Goal: Task Accomplishment & Management: Complete application form

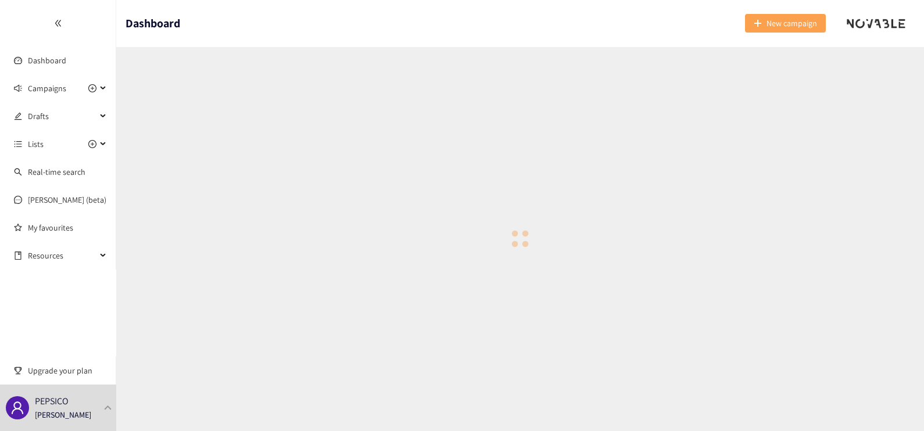
click at [756, 25] on icon "plus" at bounding box center [758, 23] width 8 height 8
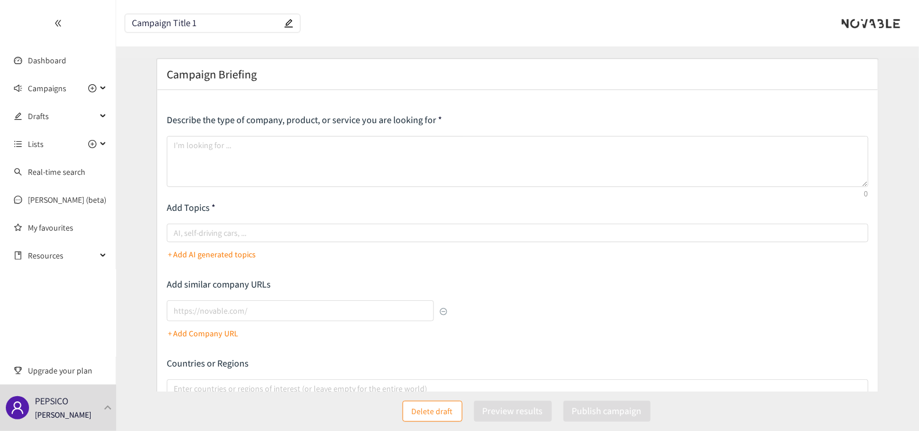
click at [597, 272] on div "Describe the type of company, product, or service you are looking for Add Topic…" at bounding box center [518, 300] width 702 height 372
click at [203, 28] on input "Campaign Title 1" at bounding box center [207, 24] width 150 height 10
paste input "B&V campaign"
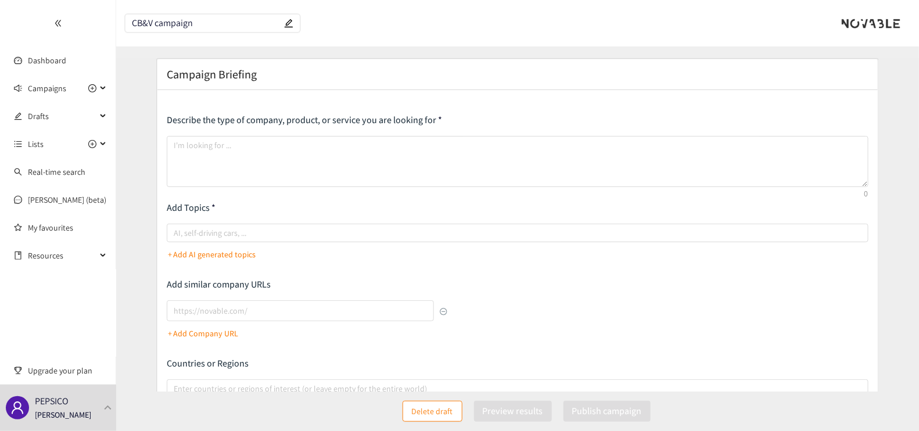
click at [157, 17] on span "CB&V campaign" at bounding box center [212, 23] width 174 height 17
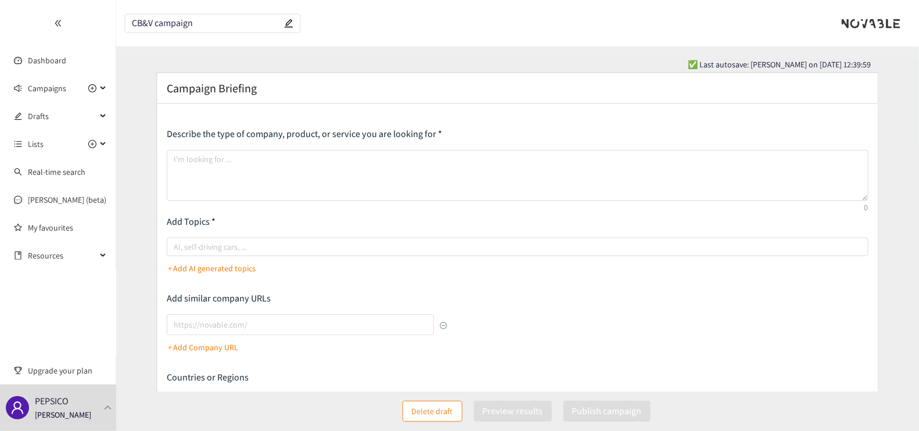
click at [157, 20] on input "CB&V campaign" at bounding box center [207, 24] width 150 height 10
type input "CB&V Campaign"
click at [206, 44] on header "CB&V Campaign" at bounding box center [517, 23] width 803 height 46
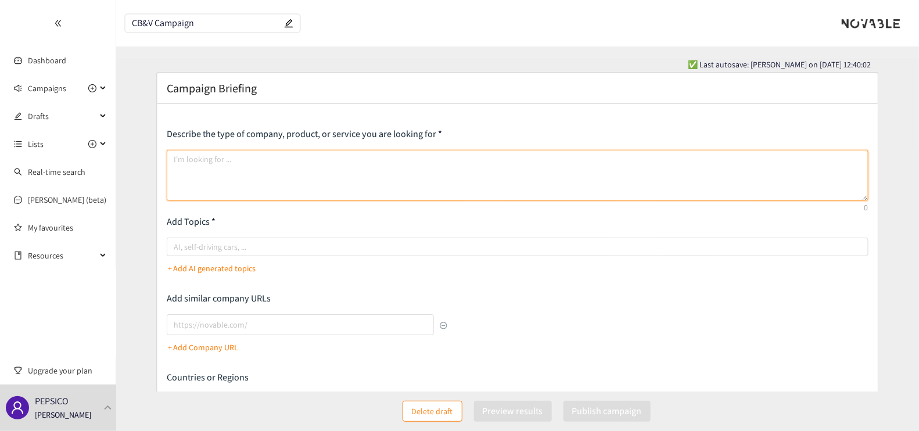
click at [262, 171] on textarea at bounding box center [518, 175] width 702 height 51
paste textarea "CB&V (Cost Benchmarking & Visibility) is a strategic initiative under CTX aimed…"
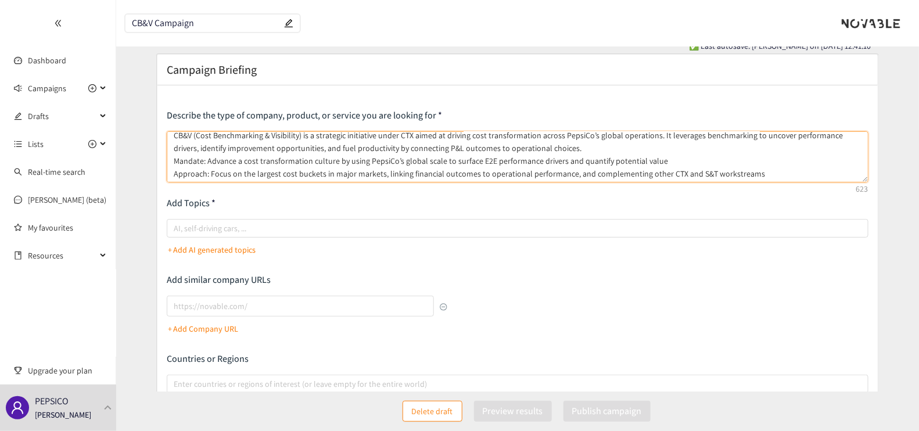
scroll to position [20, 0]
click at [665, 158] on textarea "CB&V (Cost Benchmarking & Visibility) is a strategic initiative under CTX aimed…" at bounding box center [518, 155] width 702 height 51
click at [781, 174] on textarea "CB&V (Cost Benchmarking & Visibility) is a strategic initiative under CTX aimed…" at bounding box center [518, 155] width 702 height 51
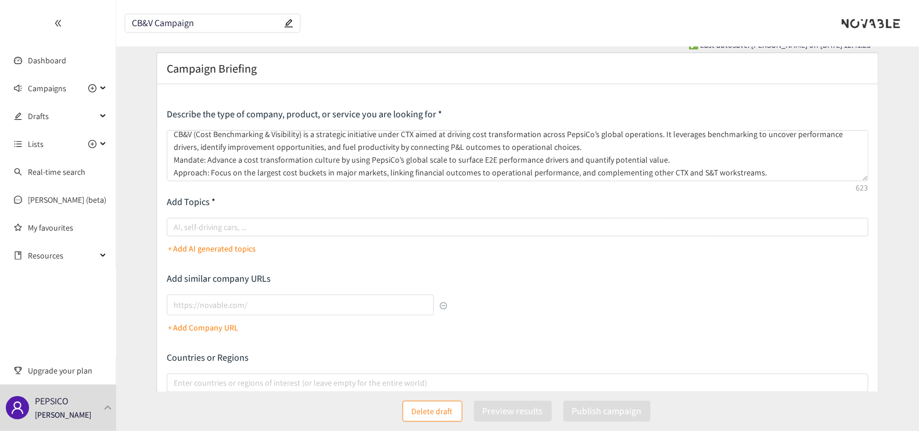
click at [246, 198] on p "Add Topics" at bounding box center [518, 202] width 702 height 13
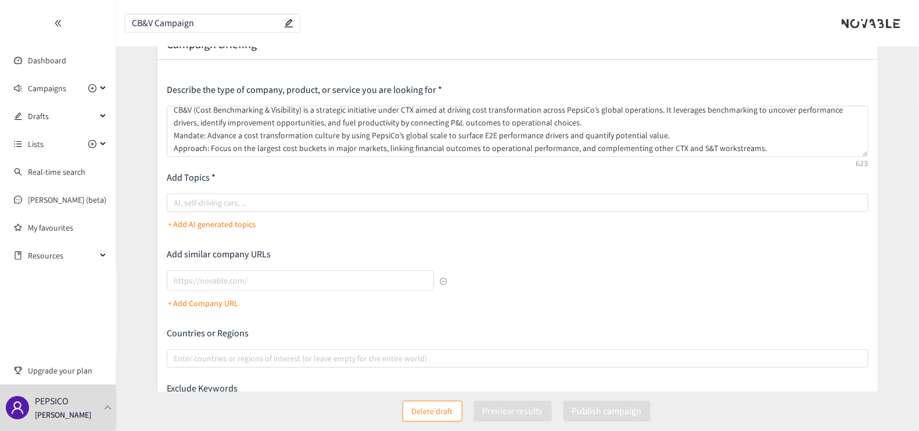
scroll to position [33, 0]
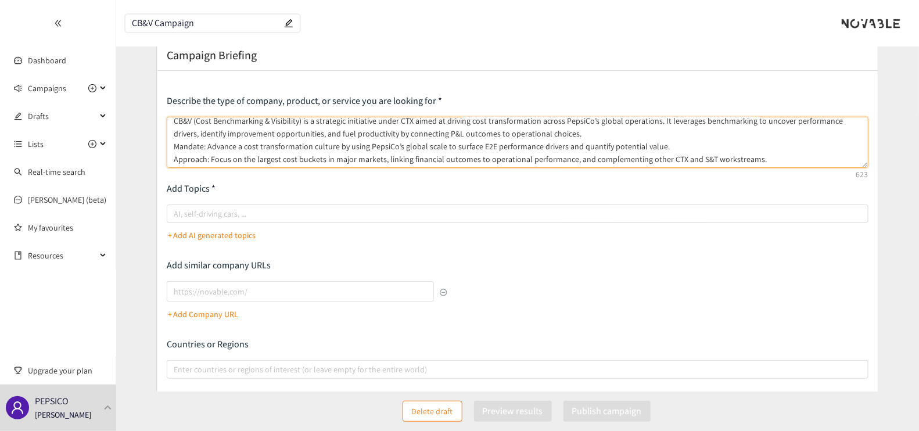
click at [778, 162] on textarea "CB&V (Cost Benchmarking & Visibility) is a strategic initiative under CTX aimed…" at bounding box center [518, 142] width 702 height 51
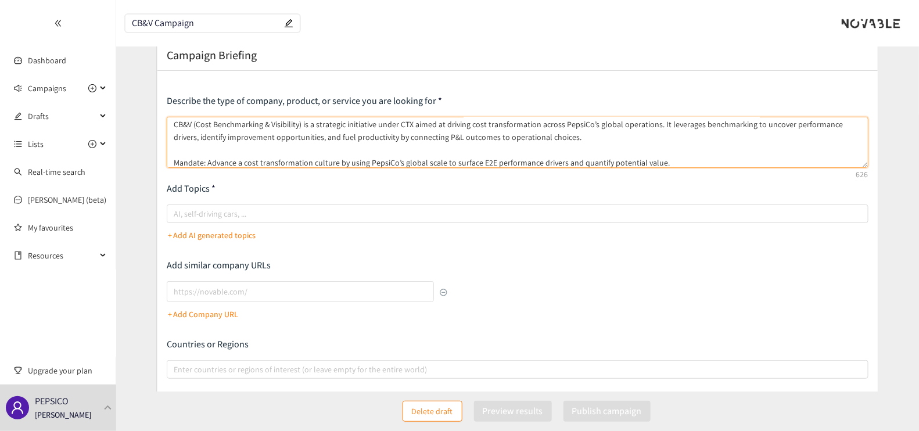
scroll to position [44, 0]
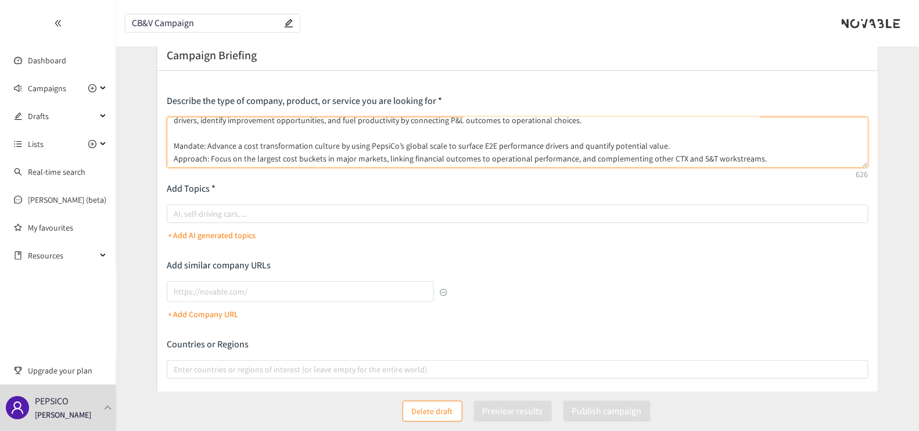
paste textarea "Our search for insights uniquely combines the P&L perspective with key operatio…"
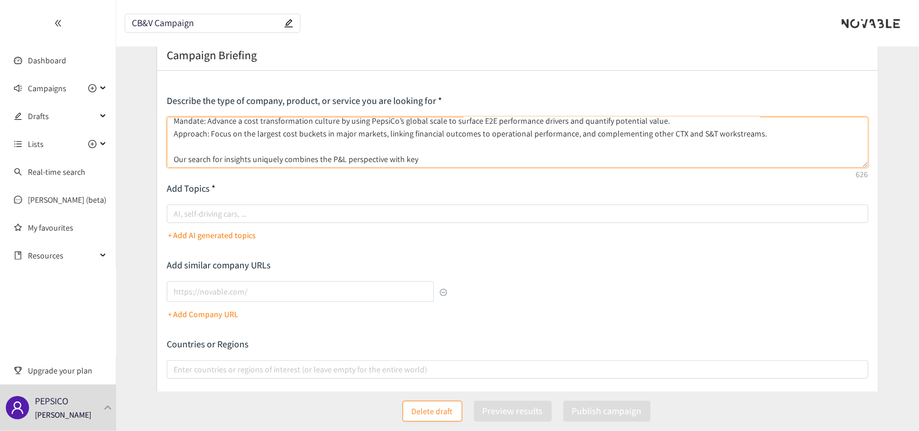
scroll to position [53, 0]
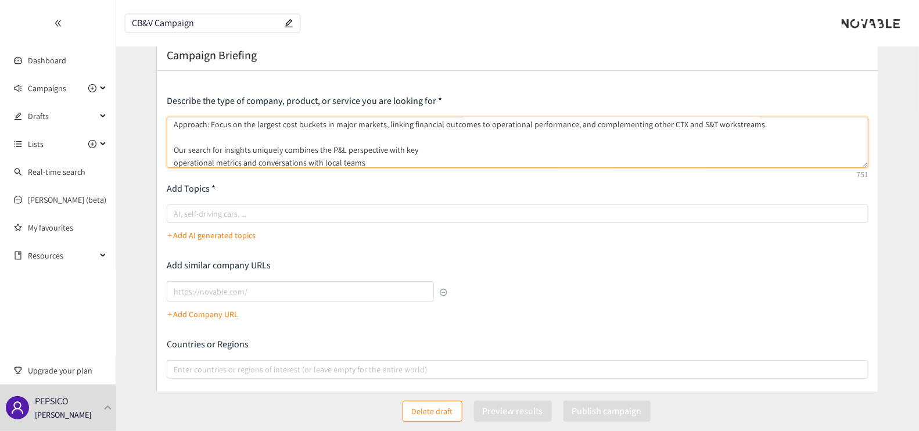
click at [459, 145] on textarea "CB&V (Cost Benchmarking & Visibility) is a strategic initiative under CTX aimed…" at bounding box center [518, 142] width 702 height 51
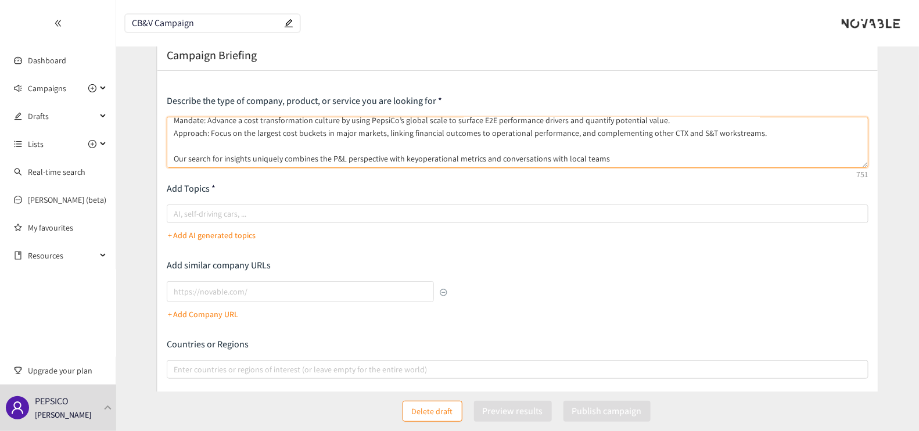
scroll to position [44, 0]
click at [607, 161] on textarea "CB&V (Cost Benchmarking & Visibility) is a strategic initiative under CTX aimed…" at bounding box center [518, 142] width 702 height 51
paste textarea "Cluster markets into peer groups based on archetypes Group markets and identify…"
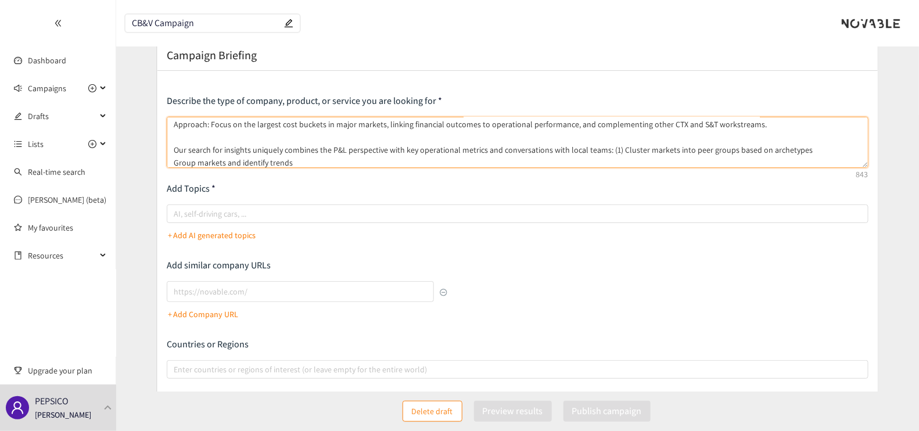
click at [797, 148] on textarea "CB&V (Cost Benchmarking & Visibility) is a strategic initiative under CTX aimed…" at bounding box center [518, 142] width 702 height 51
paste textarea "Identify potential P&L dig sites Compare and value differences between like mar…"
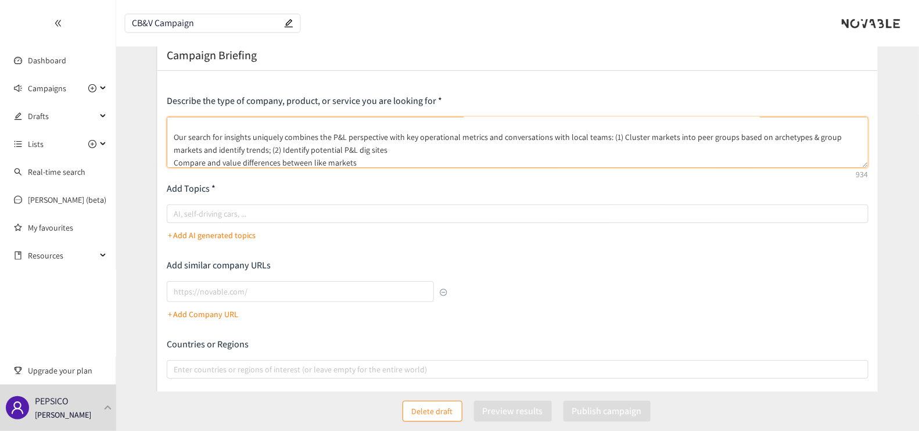
click at [375, 139] on textarea "CB&V (Cost Benchmarking & Visibility) is a strategic initiative under CTX aimed…" at bounding box center [518, 142] width 702 height 51
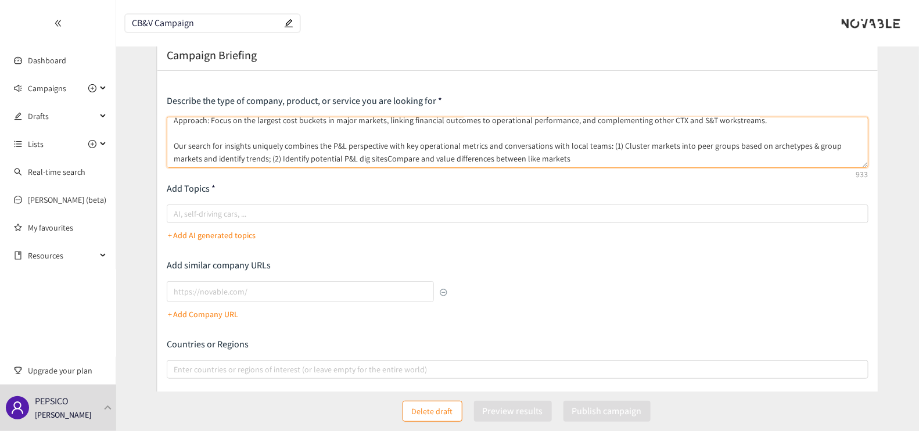
scroll to position [53, 0]
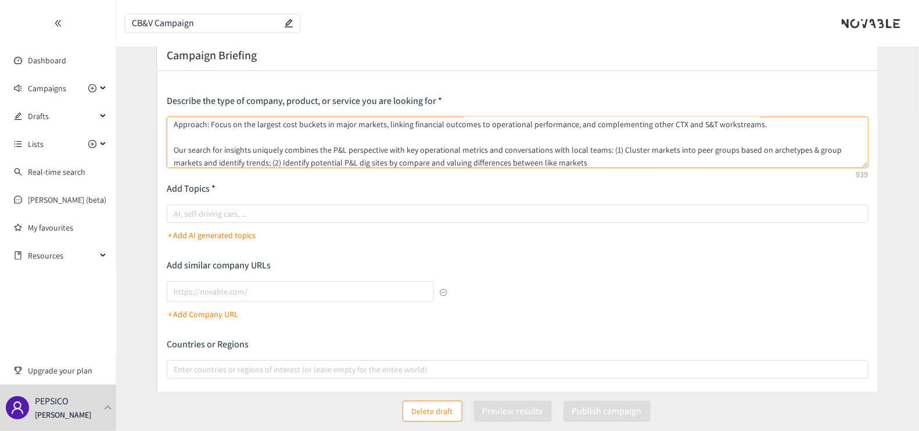
click at [555, 159] on textarea "CB&V (Cost Benchmarking & Visibility) is a strategic initiative under CTX aimed…" at bounding box center [518, 142] width 702 height 51
paste textarea "Incorporate operational drivers to identify actionable hot spots Synthesize P&L…"
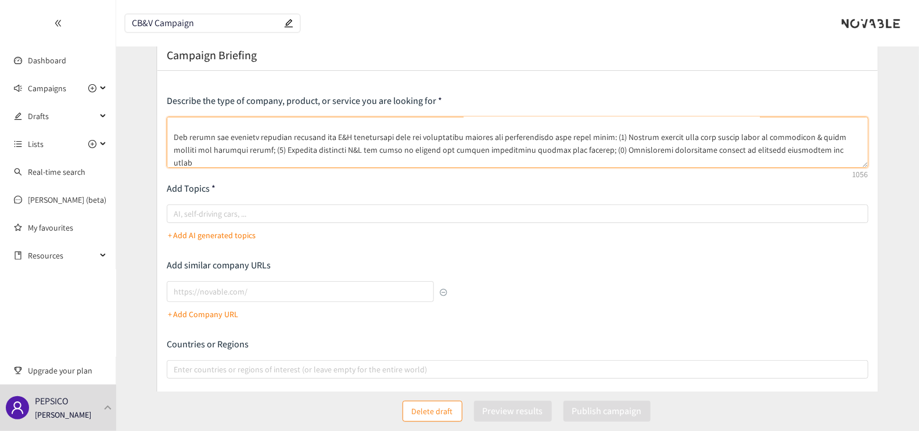
click at [793, 153] on textarea at bounding box center [518, 142] width 702 height 51
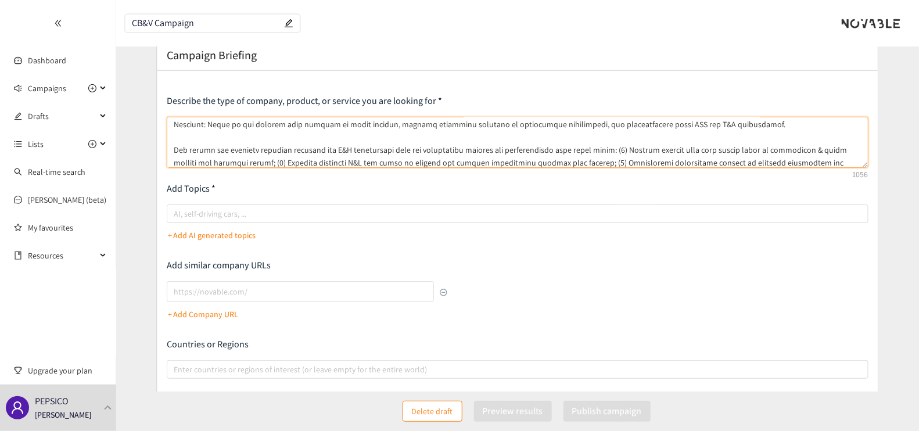
scroll to position [69, 0]
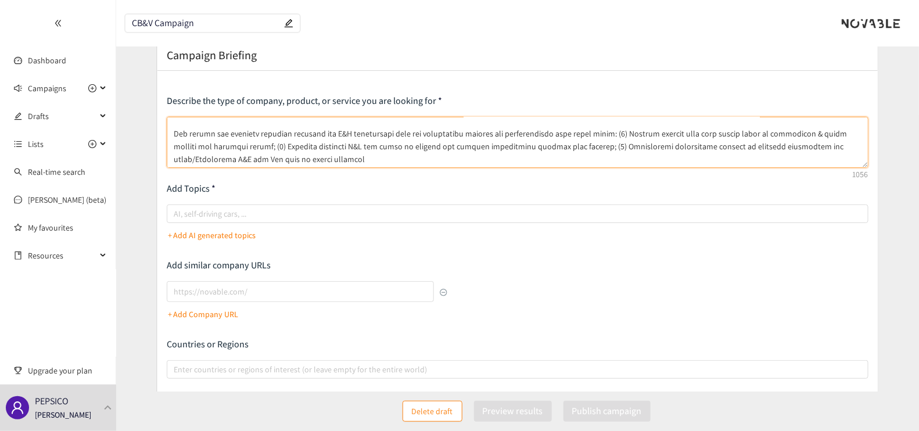
click at [273, 160] on textarea at bounding box center [518, 142] width 702 height 51
paste textarea "Pressure test findings with Global Partners Interview & collaborate with Sector…"
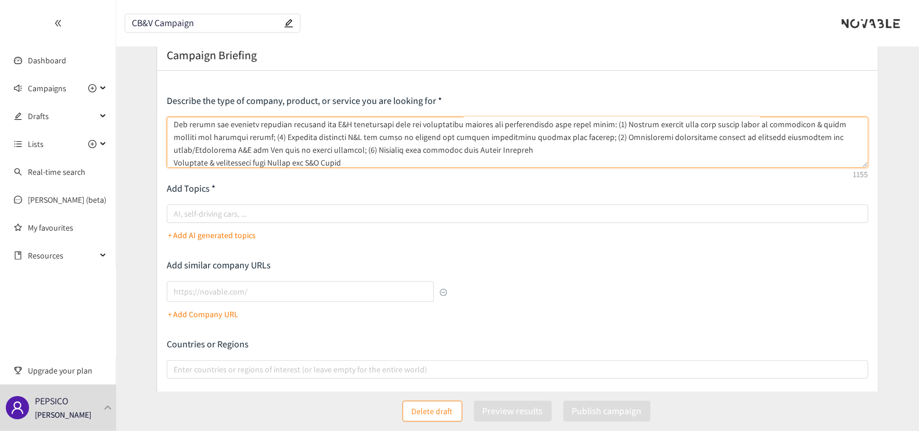
click at [404, 148] on textarea at bounding box center [518, 142] width 702 height 51
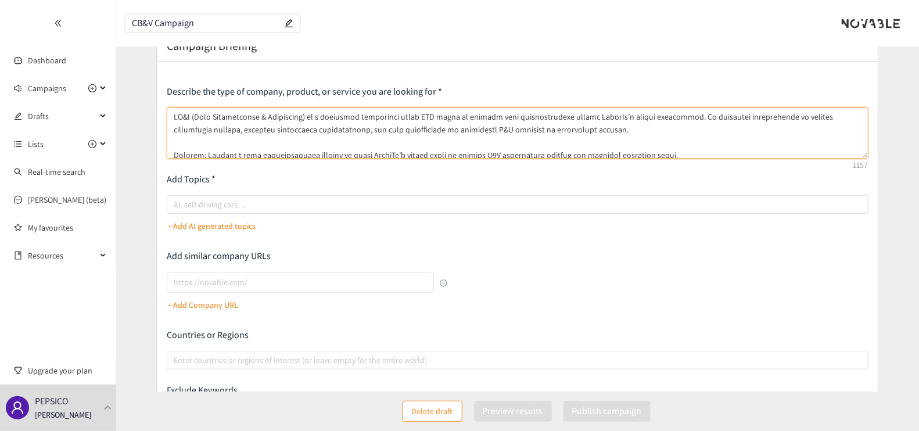
scroll to position [41, 0]
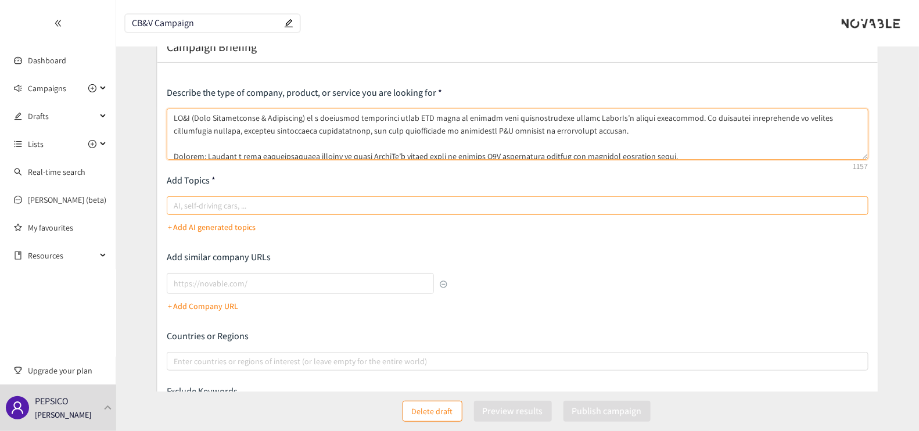
click at [228, 207] on div at bounding box center [512, 206] width 684 height 14
type textarea "LO&I (Dolo Sitametconse & Adipiscing) el s doeiusmod temporinci utlab ETD magna…"
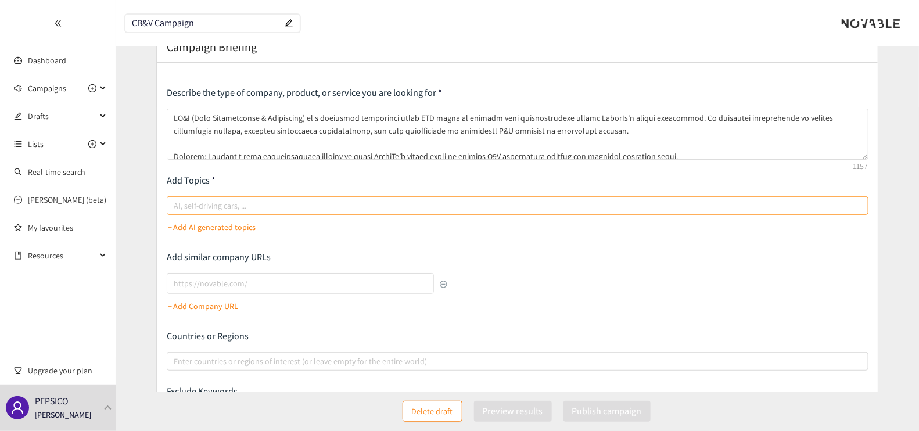
click at [176, 207] on input "AI, self-driving cars, ..." at bounding box center [175, 206] width 2 height 14
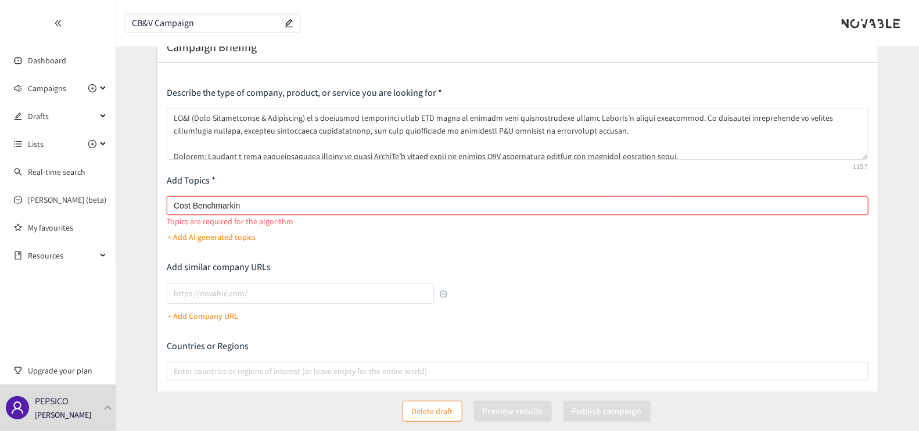
type input "Cost Benchmarking"
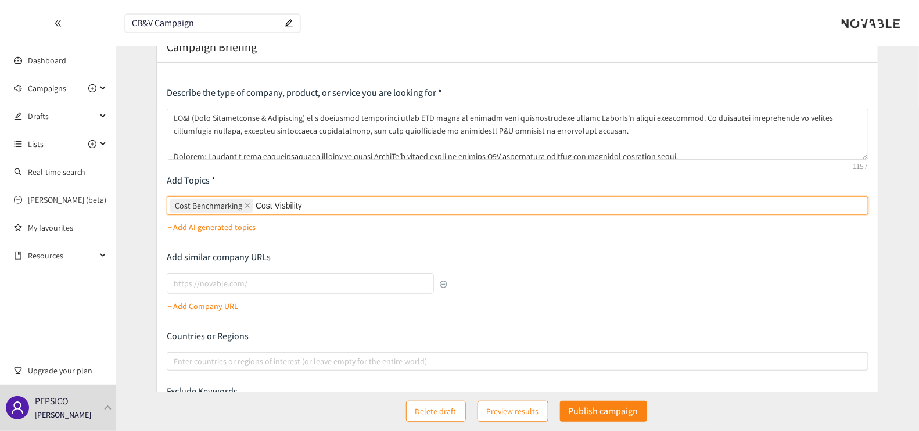
type input "Cost Visbility"
type input "Cost Transformation"
type input "s"
type input "Software"
type input "Benchmarking"
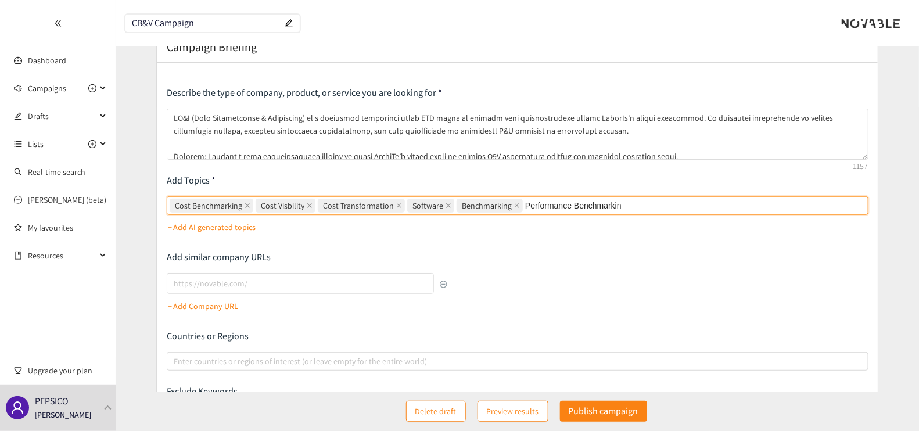
type input "Performance Benchmarking"
type input "Performance Drivers"
type input "Improvement Opportunities"
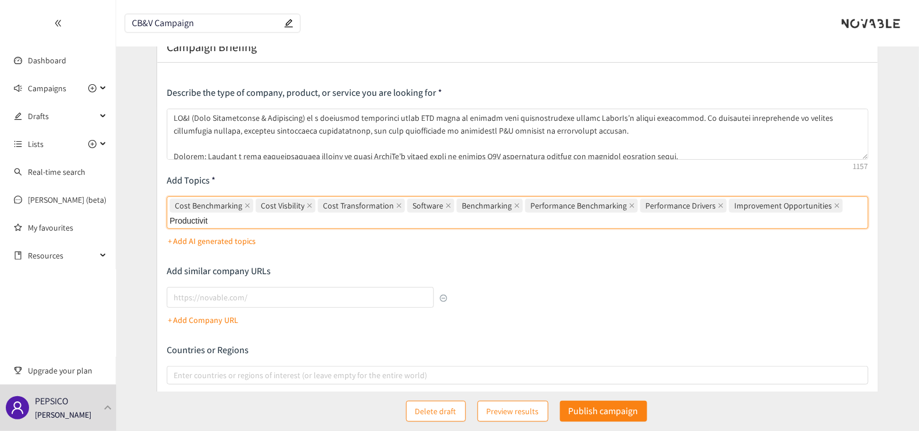
type input "Productivity"
type input "Increase Productivity"
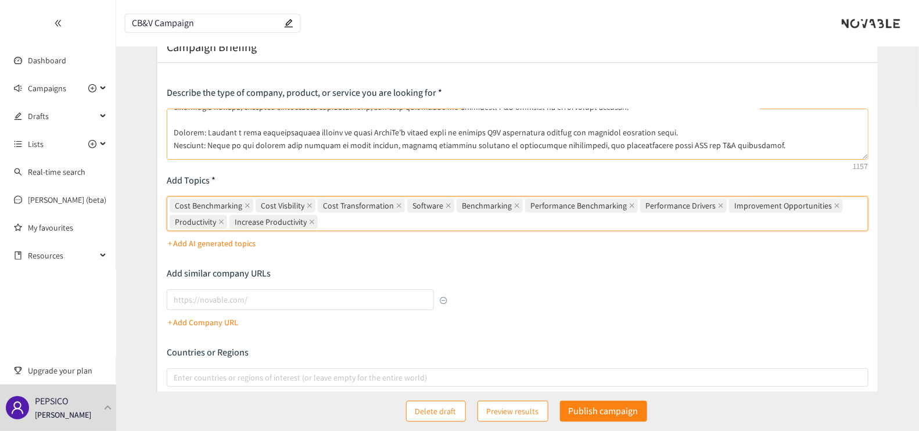
scroll to position [27, 0]
type input "E2E Performance"
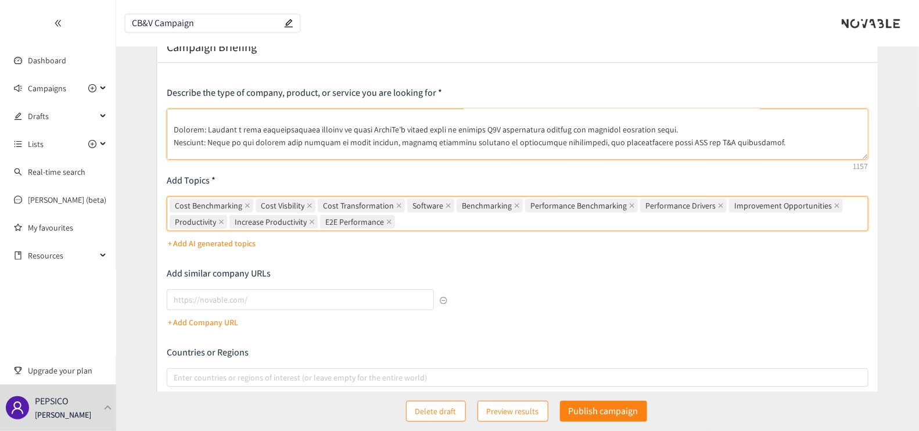
click at [210, 144] on textarea at bounding box center [518, 134] width 702 height 51
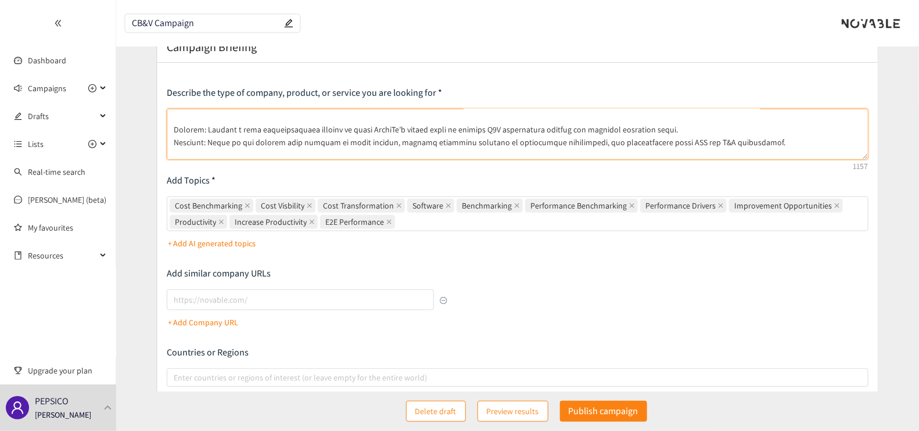
click at [210, 144] on textarea at bounding box center [518, 134] width 702 height 51
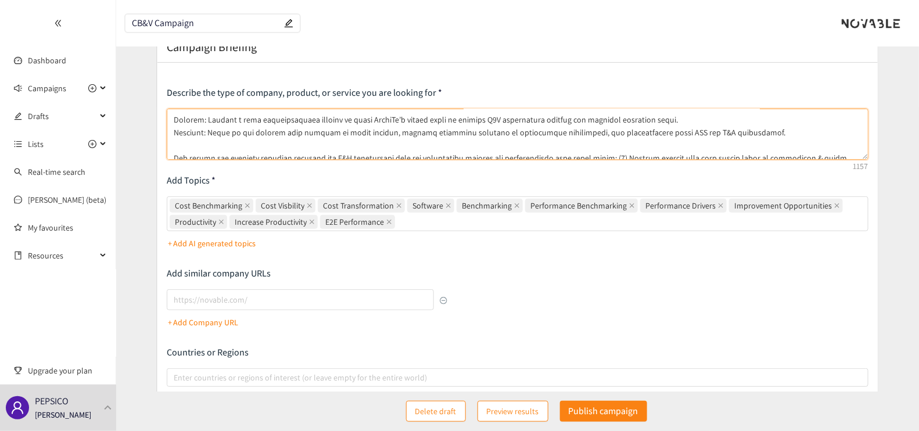
scroll to position [53, 0]
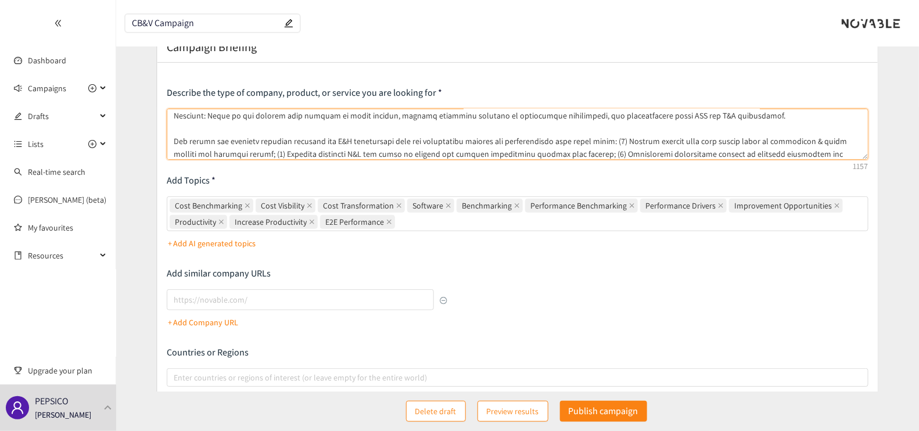
drag, startPoint x: 210, startPoint y: 144, endPoint x: 760, endPoint y: 125, distance: 549.9
click at [760, 125] on textarea at bounding box center [518, 134] width 702 height 51
click at [464, 221] on div "Cost Benchmarking Cost Visbility Cost Transformation Software Benchmarking Perf…" at bounding box center [512, 214] width 684 height 33
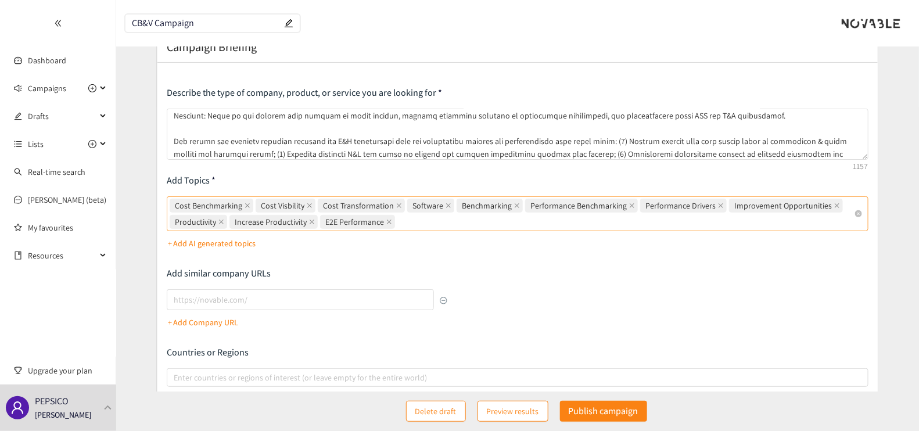
click at [402, 221] on input "Cost Benchmarking Cost Visbility Cost Transformation Software Benchmarking Perf…" at bounding box center [399, 222] width 5 height 14
type input "Insights Dashboard"
type input "C"
type input "Resuts"
type input "S"
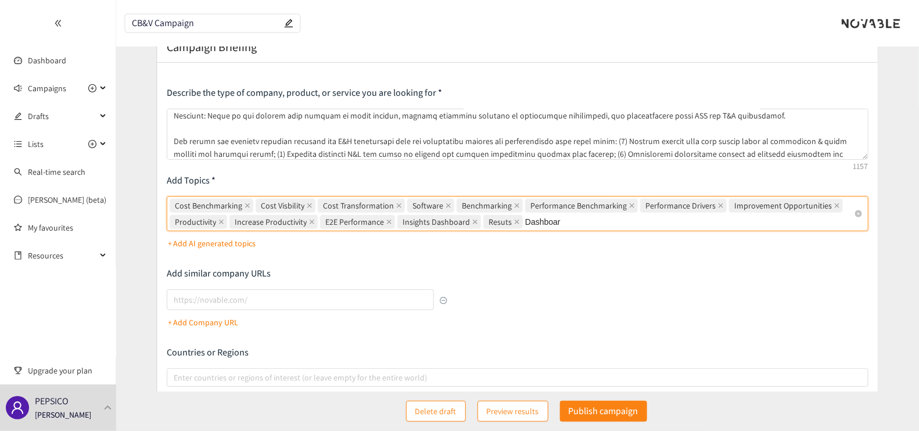
type input "Dashboard"
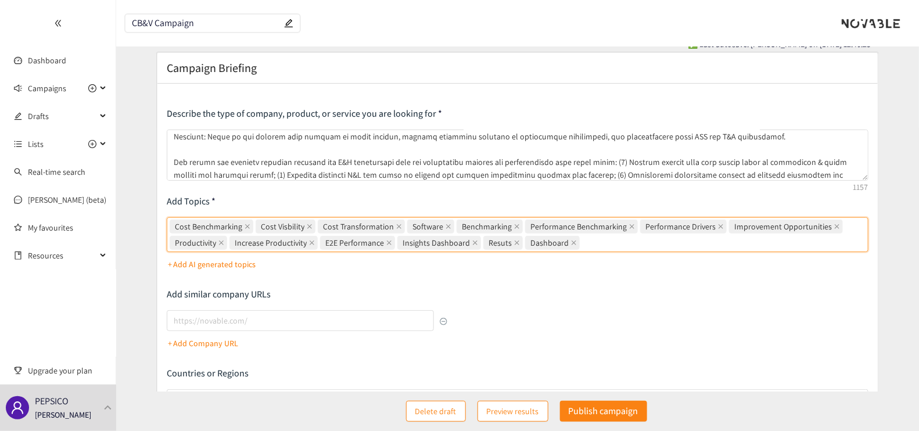
scroll to position [17, 0]
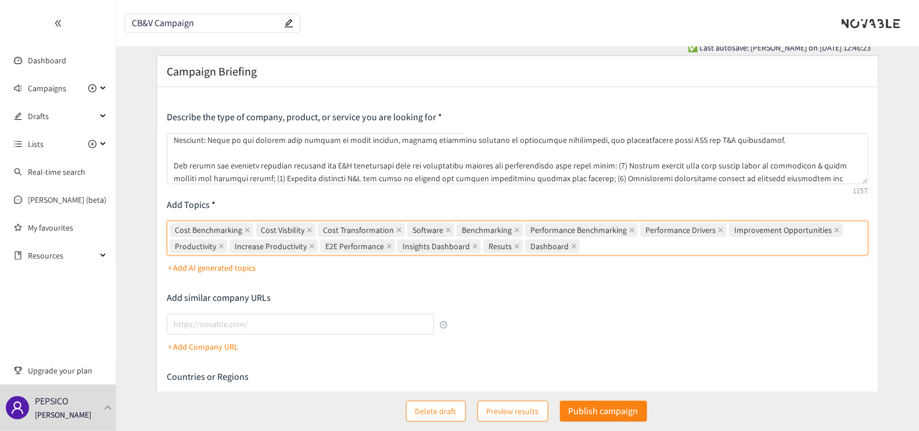
click at [232, 268] on p "+ Add AI generated topics" at bounding box center [212, 267] width 88 height 13
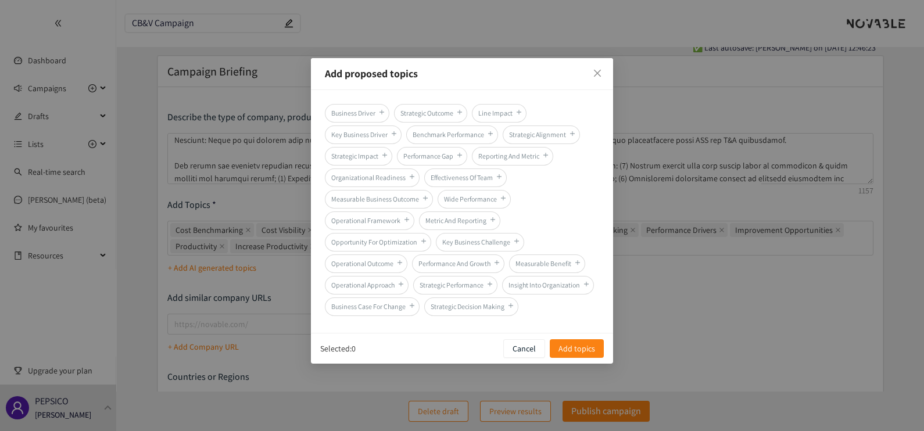
click at [372, 106] on span "Business Driver" at bounding box center [357, 113] width 64 height 19
click at [415, 112] on span "Strategic Outcome" at bounding box center [430, 113] width 73 height 19
click at [462, 135] on span "Benchmark Performance" at bounding box center [452, 134] width 92 height 19
click at [379, 151] on span "Strategic Impact" at bounding box center [358, 156] width 67 height 19
click at [404, 155] on span "Performance Gap" at bounding box center [432, 156] width 70 height 19
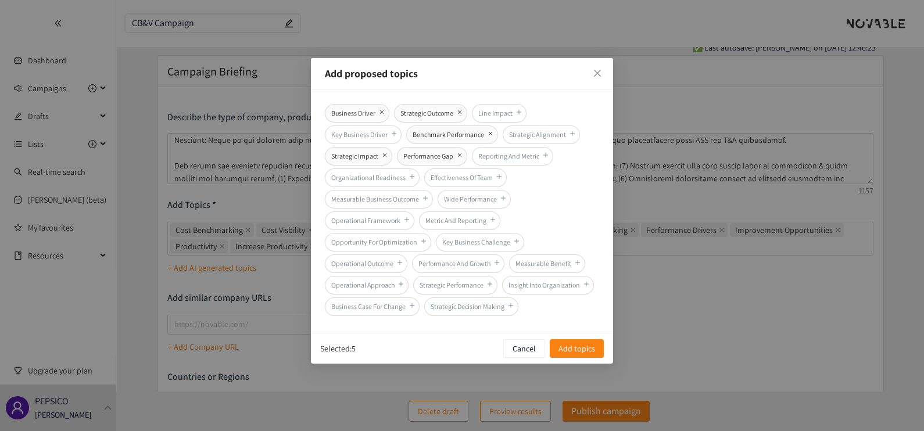
click at [508, 157] on span "Reporting And Metric" at bounding box center [512, 156] width 81 height 19
click at [450, 218] on span "Metric And Reporting" at bounding box center [459, 220] width 81 height 19
click at [374, 242] on span "Opportunity For Optimization" at bounding box center [378, 242] width 106 height 19
click at [375, 261] on span "Operational Outcome" at bounding box center [366, 263] width 82 height 19
click at [436, 266] on span "Performance And Growth" at bounding box center [458, 263] width 92 height 19
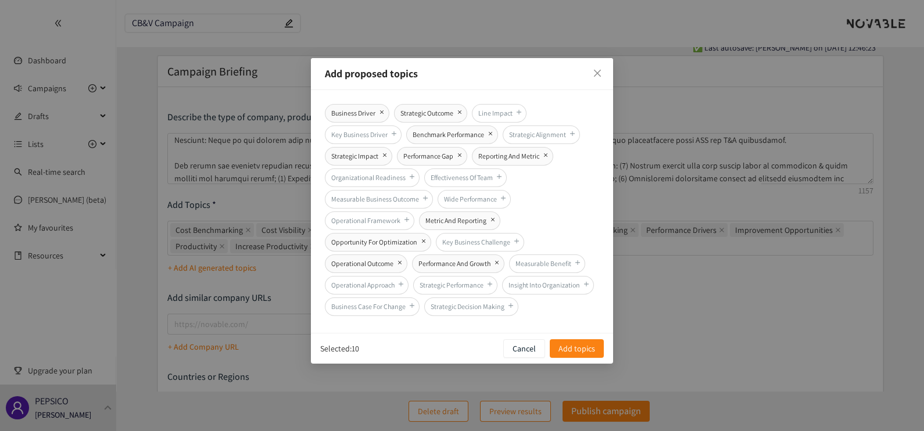
click at [442, 284] on span "Strategic Performance" at bounding box center [455, 285] width 84 height 19
click at [543, 285] on span "Insight Into Organization" at bounding box center [548, 285] width 92 height 19
click at [572, 349] on span "Add topics" at bounding box center [576, 348] width 37 height 13
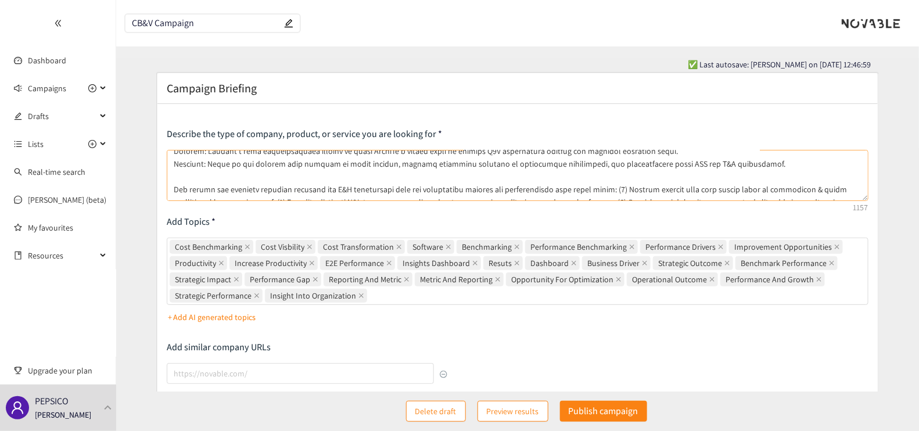
scroll to position [46, 0]
click at [749, 165] on textarea at bounding box center [518, 175] width 702 height 51
paste textarea "Harmonized global P&L mapping"
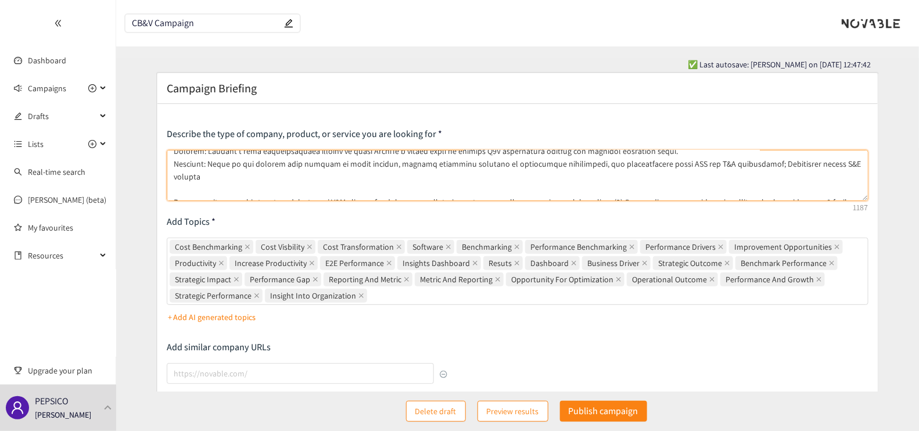
click at [751, 164] on textarea at bounding box center [518, 175] width 702 height 51
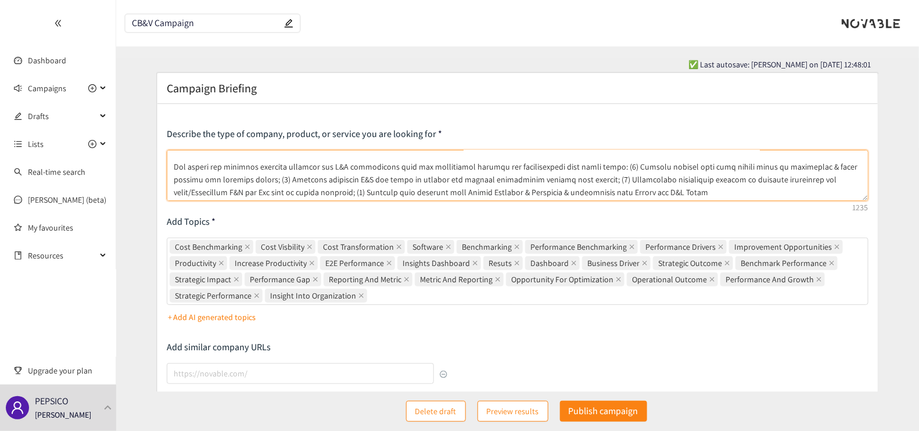
scroll to position [2, 0]
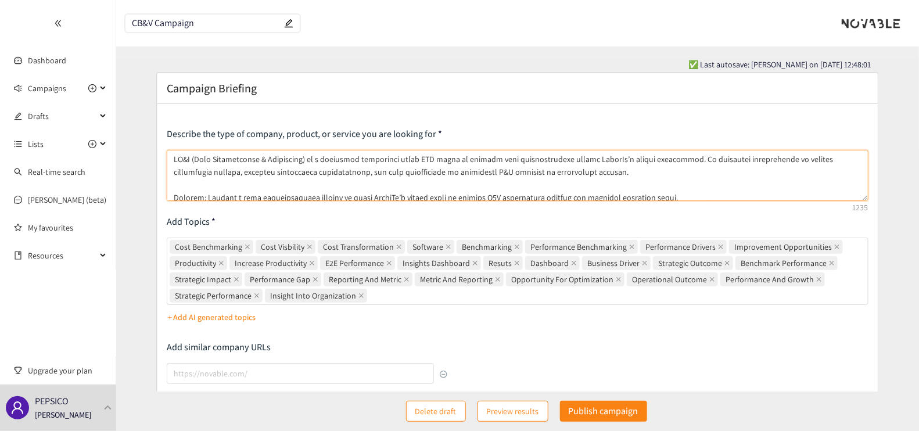
drag, startPoint x: 234, startPoint y: 178, endPoint x: 355, endPoint y: 145, distance: 125.3
click at [355, 145] on div "Describe the type of company, product, or service you are looking for" at bounding box center [518, 164] width 702 height 73
click at [370, 163] on textarea at bounding box center [518, 175] width 702 height 51
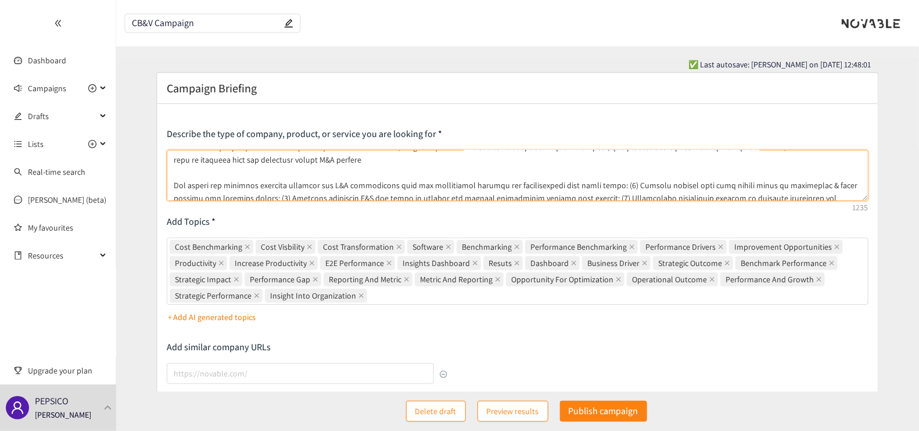
scroll to position [59, 0]
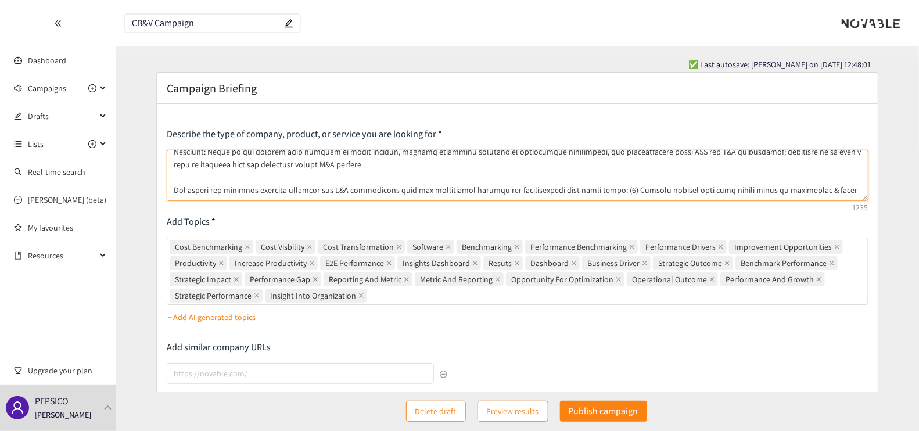
drag, startPoint x: 209, startPoint y: 171, endPoint x: 374, endPoint y: 174, distance: 165.0
click at [374, 174] on textarea at bounding box center [518, 175] width 702 height 51
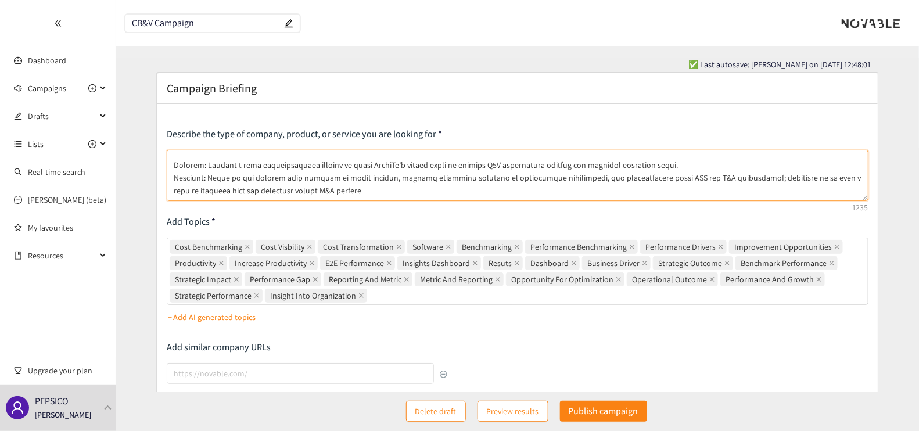
scroll to position [0, 0]
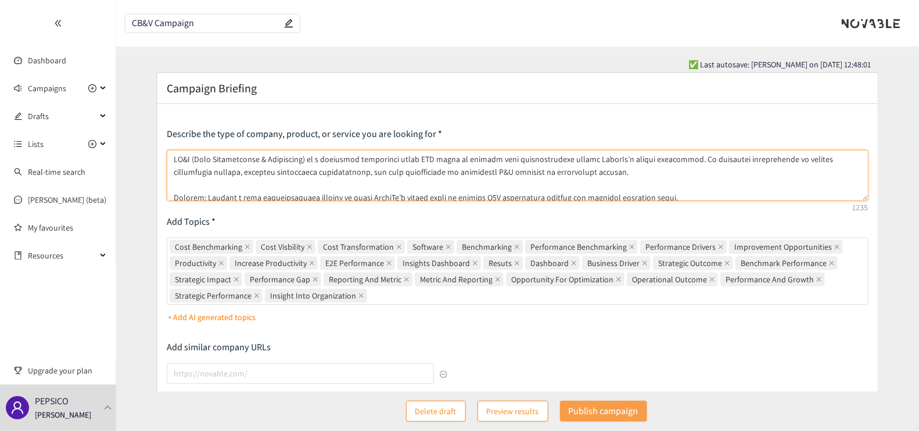
type textarea "LO&I (Dolo Sitametconse & Adipiscing) el s doeiusmod temporinci utlab ETD magna…"
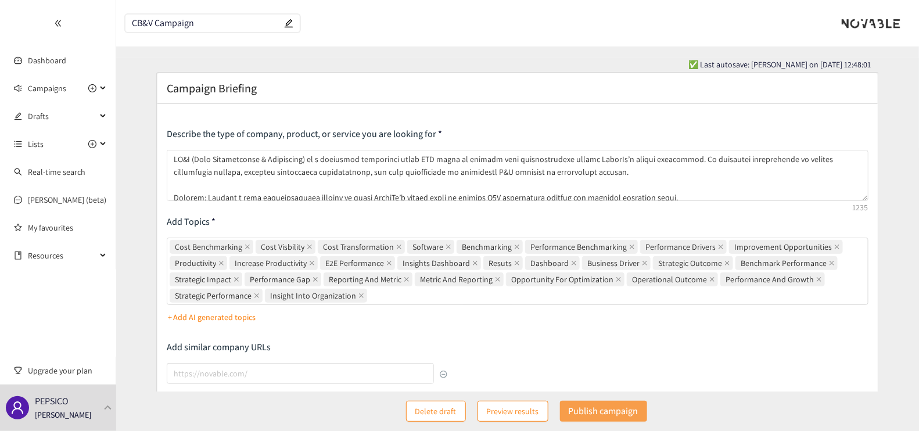
click at [582, 409] on p "Publish campaign" at bounding box center [604, 411] width 70 height 15
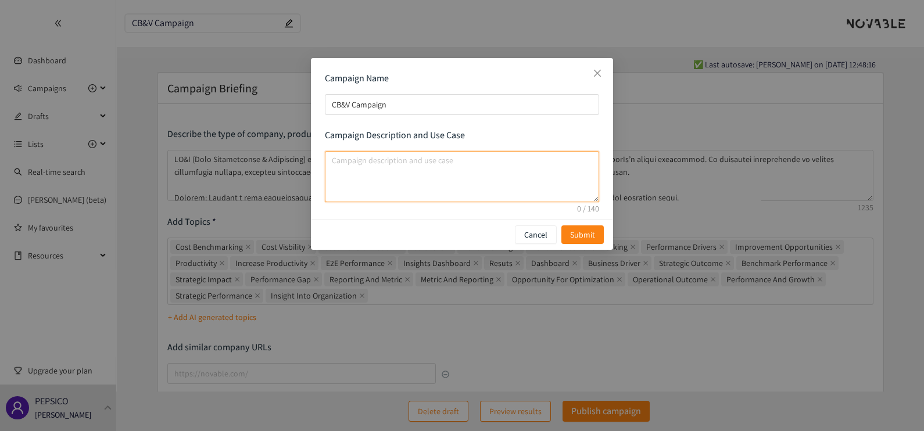
click at [373, 174] on textarea "campaign description and use case" at bounding box center [462, 176] width 274 height 51
paste textarea "Focus on the largest cost buckets in major markets, linking financial outcomes …"
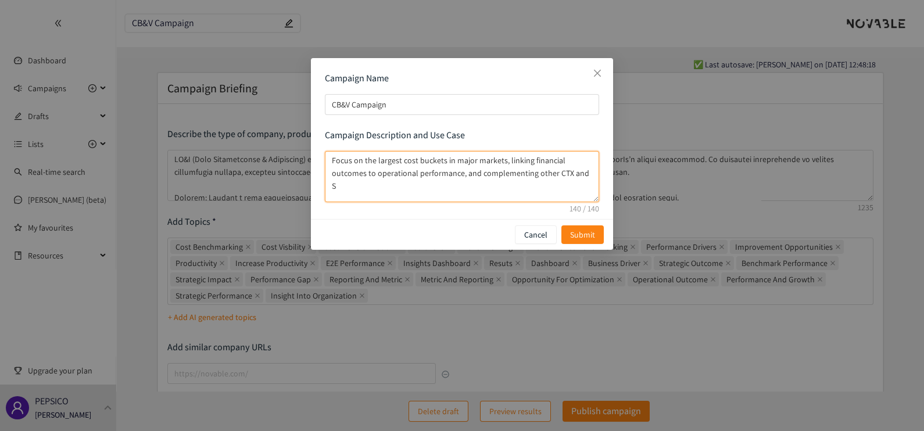
type textarea "Focus on the largest cost buckets in major markets, linking financial outcomes …"
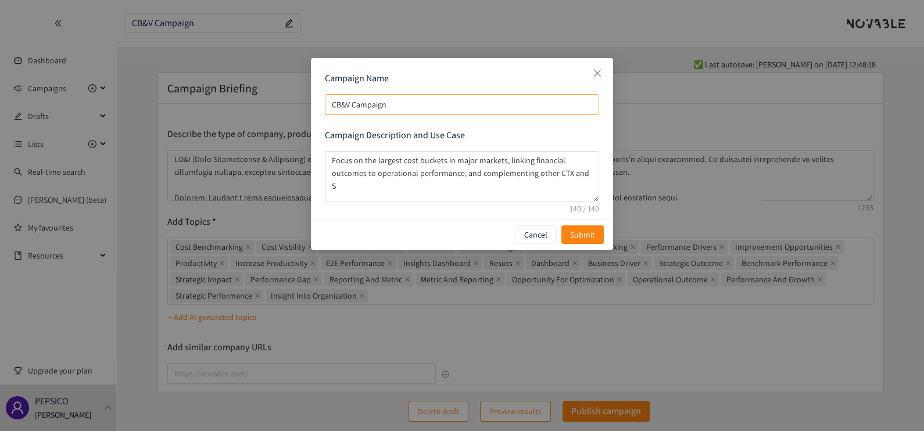
drag, startPoint x: 450, startPoint y: 67, endPoint x: 572, endPoint y: 100, distance: 126.3
click at [572, 100] on div "Campaign Name CB&V Campaign Campaign Description and Use Case Focus on the larg…" at bounding box center [462, 138] width 302 height 161
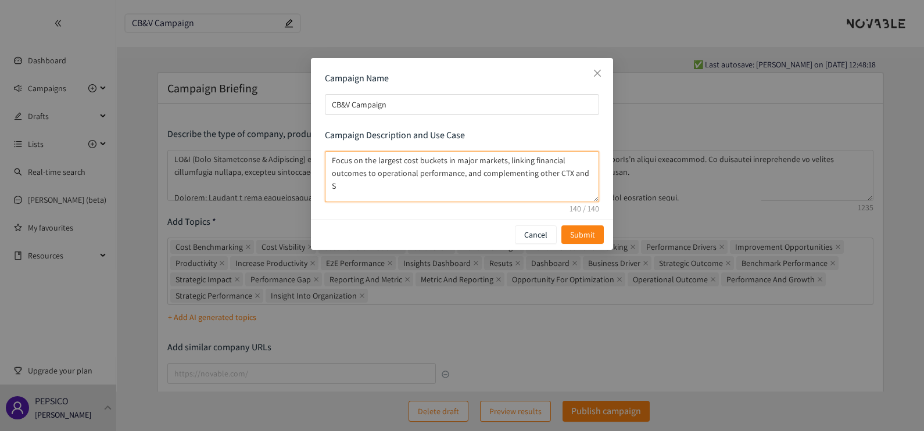
drag, startPoint x: 458, startPoint y: 176, endPoint x: 598, endPoint y: 183, distance: 140.2
click at [598, 183] on textarea "Focus on the largest cost buckets in major markets, linking financial outcomes …" at bounding box center [462, 176] width 274 height 51
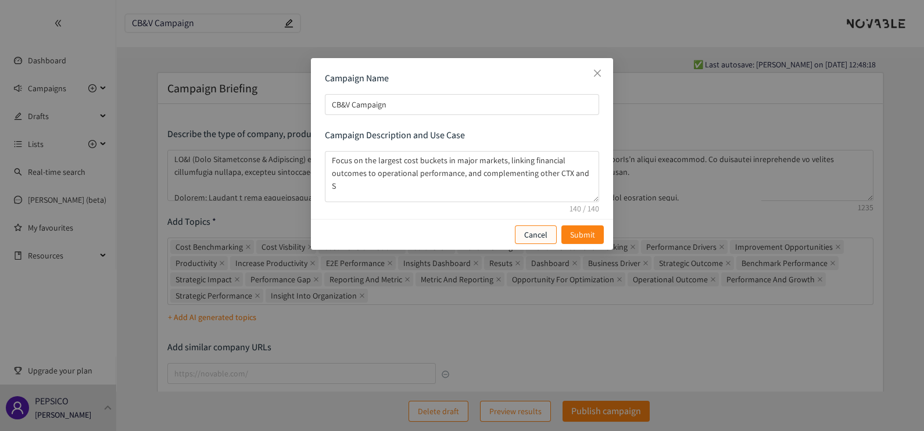
click at [529, 230] on p "Cancel" at bounding box center [535, 234] width 23 height 13
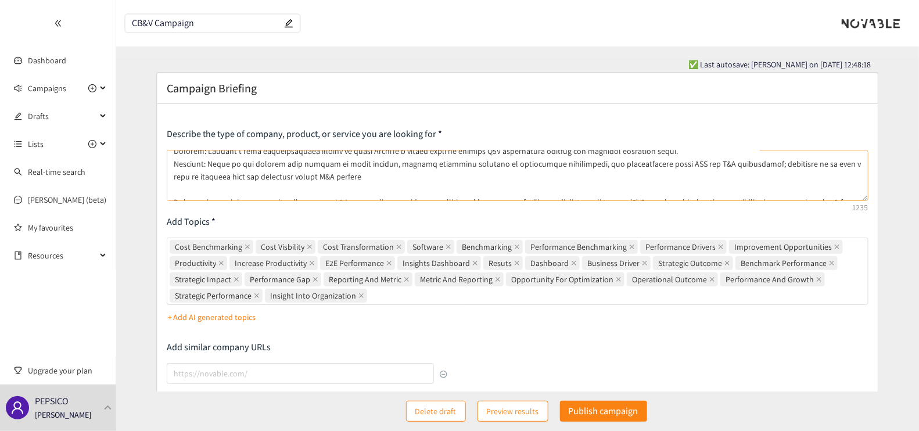
scroll to position [46, 0]
drag, startPoint x: 360, startPoint y: 177, endPoint x: 208, endPoint y: 165, distance: 152.7
click at [208, 165] on textarea at bounding box center [518, 175] width 702 height 51
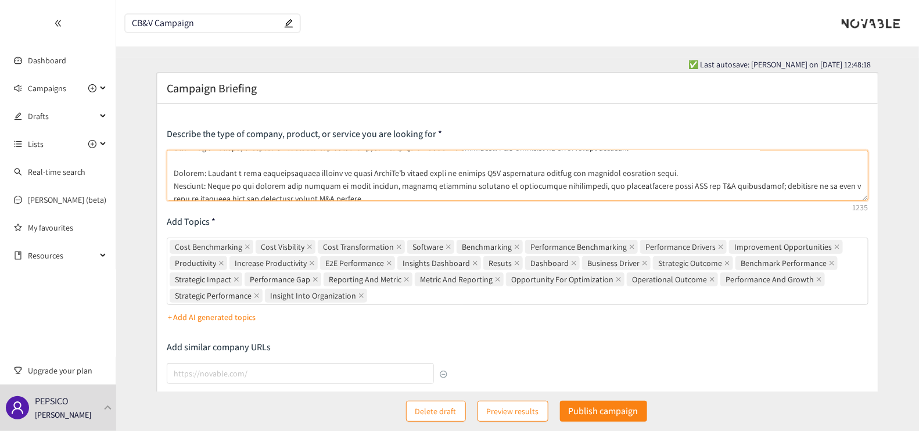
scroll to position [26, 0]
click at [305, 194] on textarea at bounding box center [518, 175] width 702 height 51
click at [174, 184] on textarea at bounding box center [518, 175] width 702 height 51
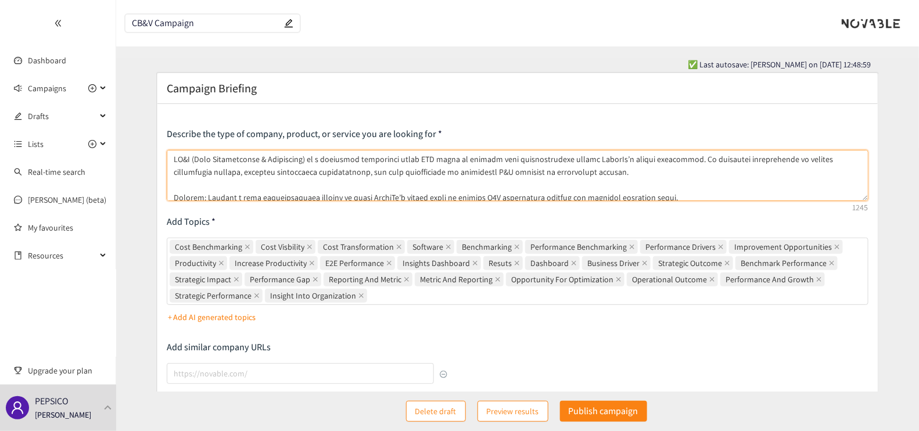
type textarea "LO&I (Dolo Sitametconse & Adipiscing) el s doeiusmod temporinci utlab ETD magna…"
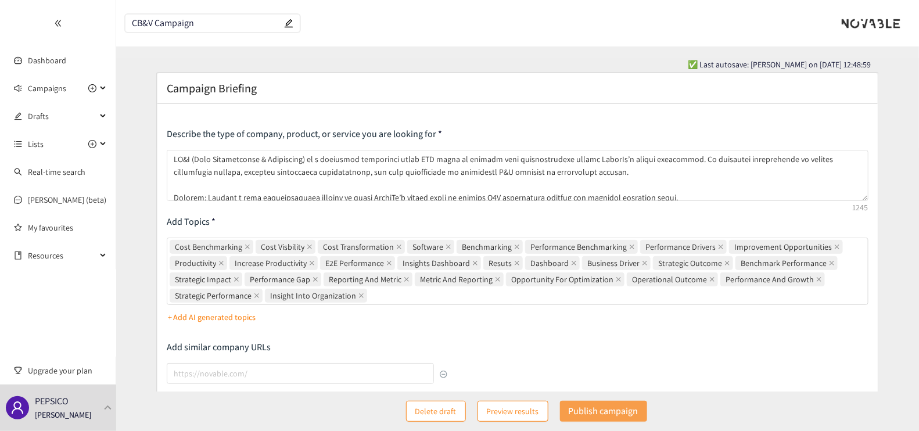
click at [590, 410] on p "Publish campaign" at bounding box center [604, 411] width 70 height 15
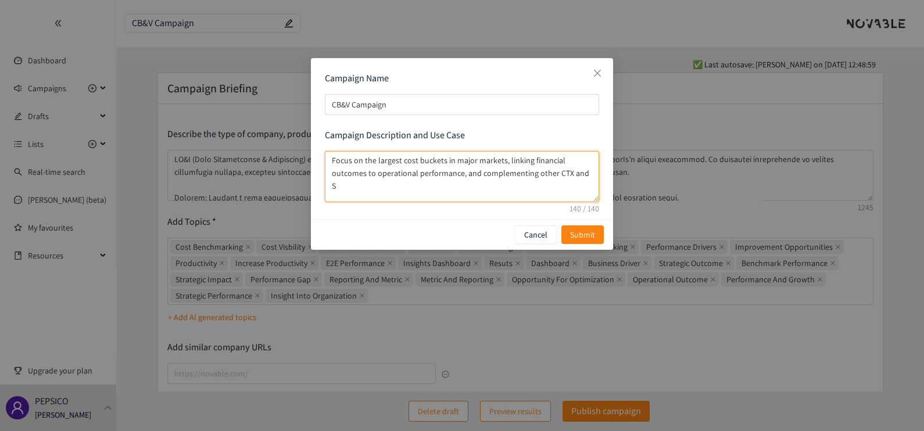
click at [442, 170] on textarea "Focus on the largest cost buckets in major markets, linking financial outcomes …" at bounding box center [462, 176] width 274 height 51
paste textarea "Target major costs, link performance, harmonize global P&L mapping"
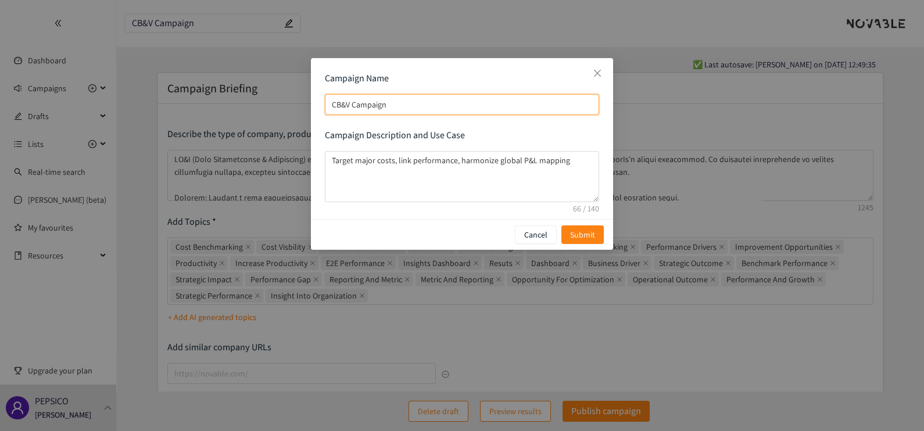
click at [340, 105] on input "CB&V Campaign" at bounding box center [462, 104] width 274 height 21
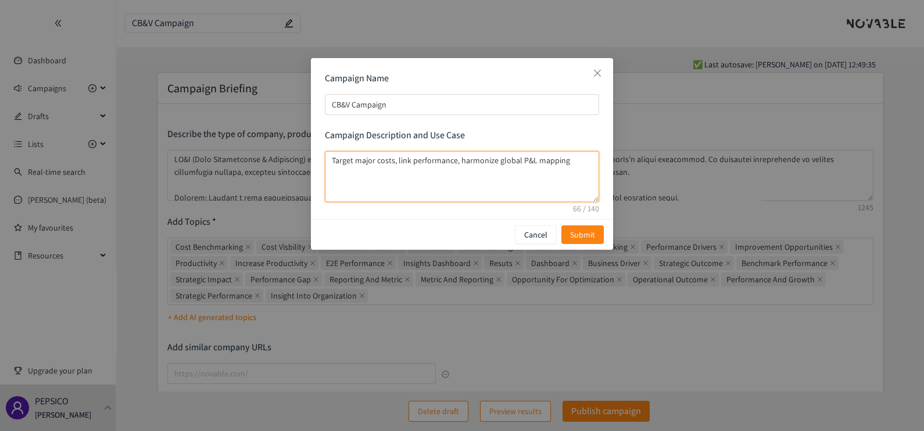
click at [328, 160] on textarea "Target major costs, link performance, harmonize global P&L mapping" at bounding box center [462, 176] width 274 height 51
paste textarea "CB&V Campaign"
type textarea "CB&V Campaign: Target major costs, link performance, harmonize global P&L mappi…"
drag, startPoint x: 328, startPoint y: 160, endPoint x: 372, endPoint y: 180, distance: 47.8
click at [372, 180] on textarea "CB&V Campaign: Target major costs, link performance, harmonize global P&L mappi…" at bounding box center [462, 176] width 274 height 51
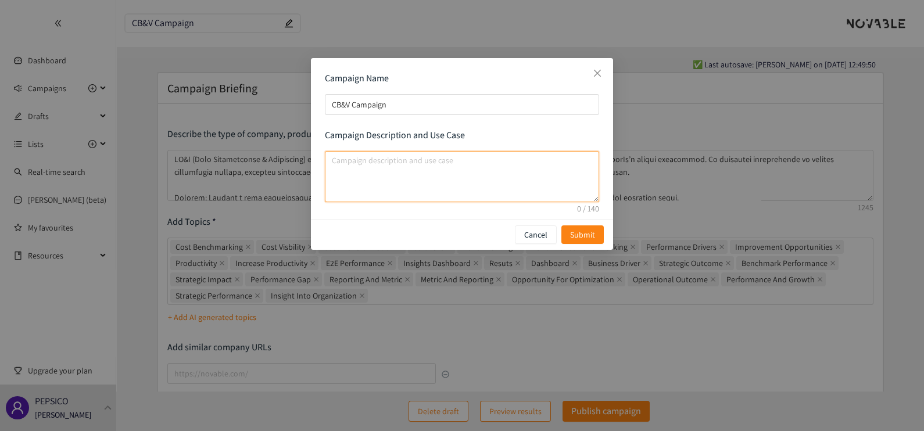
paste textarea "Identify major cost drivers, connect performance to results, and implement tool…"
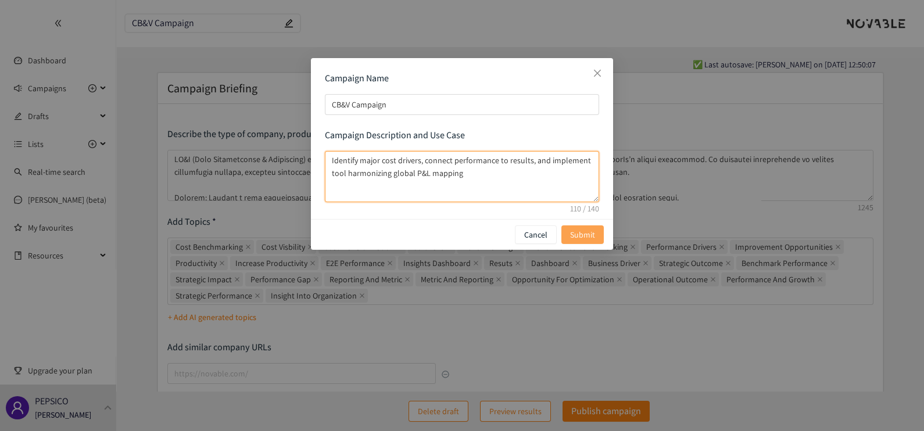
type textarea "Identify major cost drivers, connect performance to results, and implement tool…"
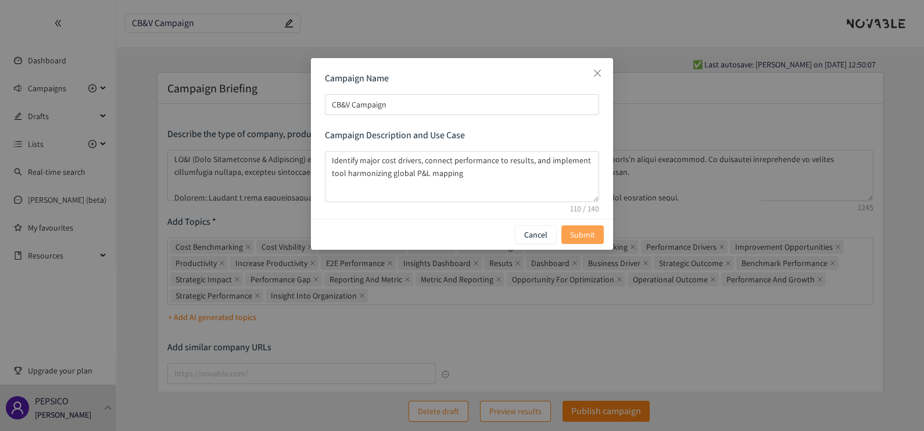
click at [584, 229] on span "Submit" at bounding box center [582, 234] width 25 height 13
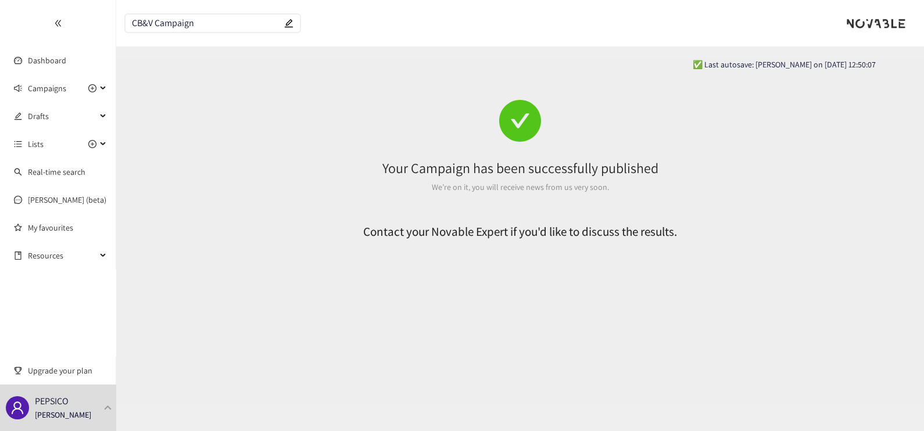
click at [252, 20] on input "CB&V Campaign" at bounding box center [207, 24] width 150 height 10
click at [36, 87] on span "Campaigns" at bounding box center [47, 88] width 38 height 23
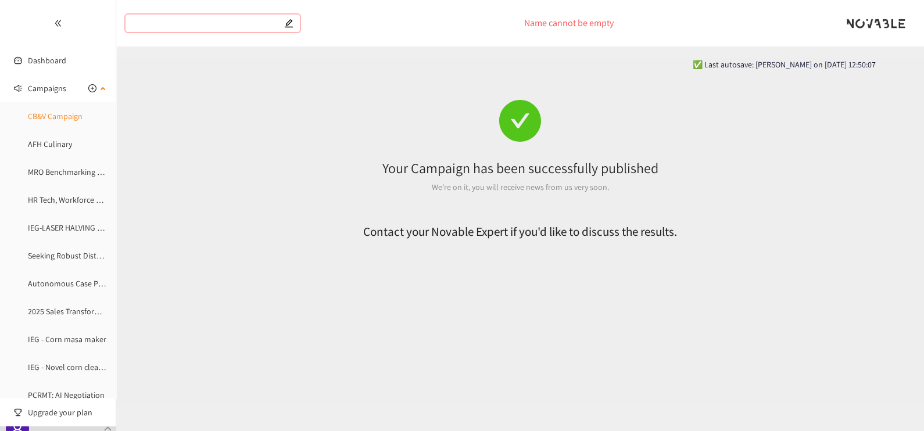
click at [45, 111] on link "CB&V Campaign" at bounding box center [55, 116] width 55 height 10
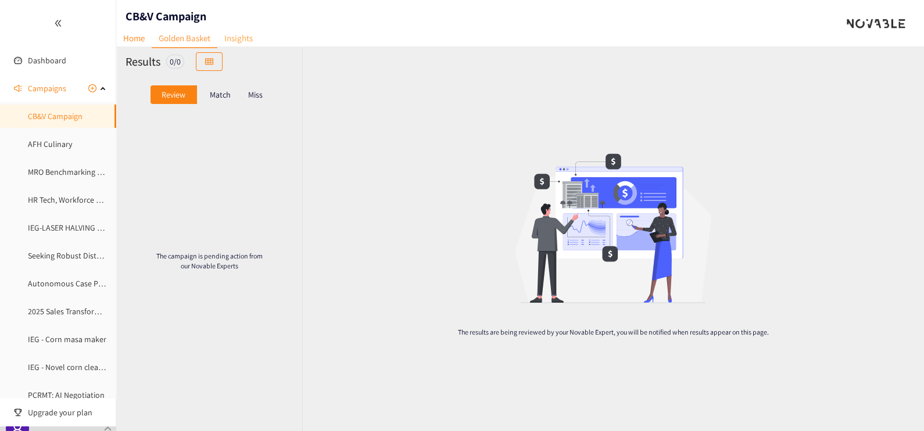
click at [234, 32] on link "Insights" at bounding box center [238, 38] width 42 height 18
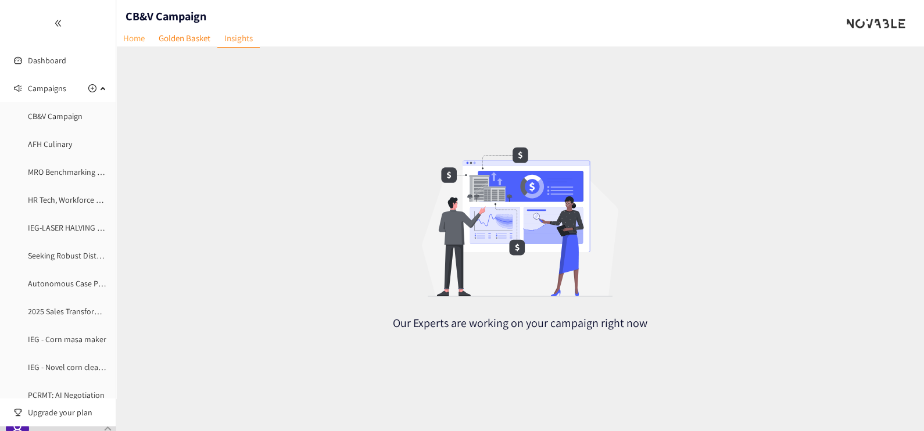
click at [137, 38] on link "Home" at bounding box center [133, 38] width 35 height 18
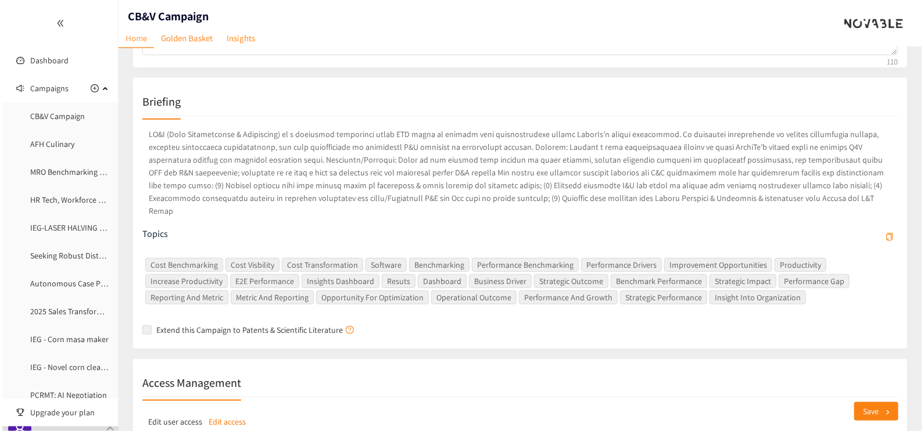
scroll to position [319, 0]
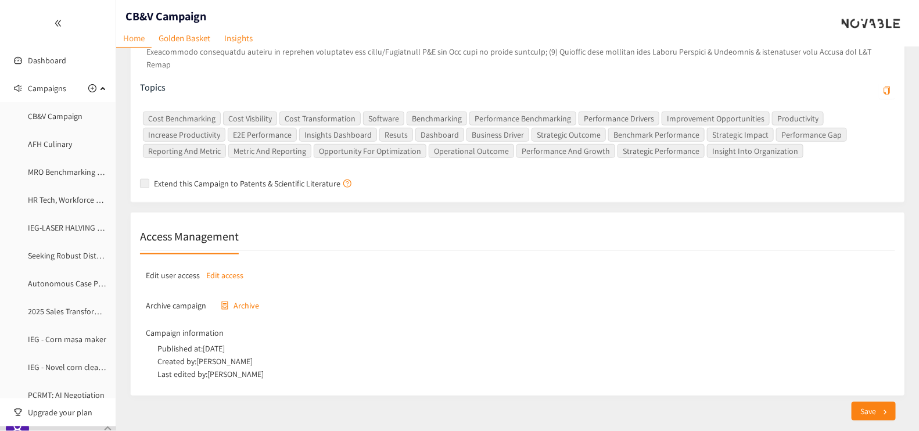
click at [215, 269] on p "Edit access" at bounding box center [225, 275] width 37 height 13
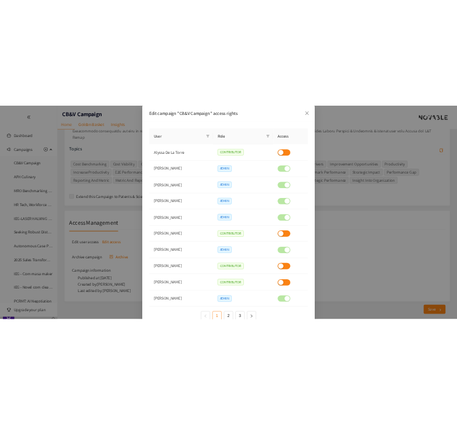
scroll to position [0, 0]
